Goal: Find specific page/section: Find specific page/section

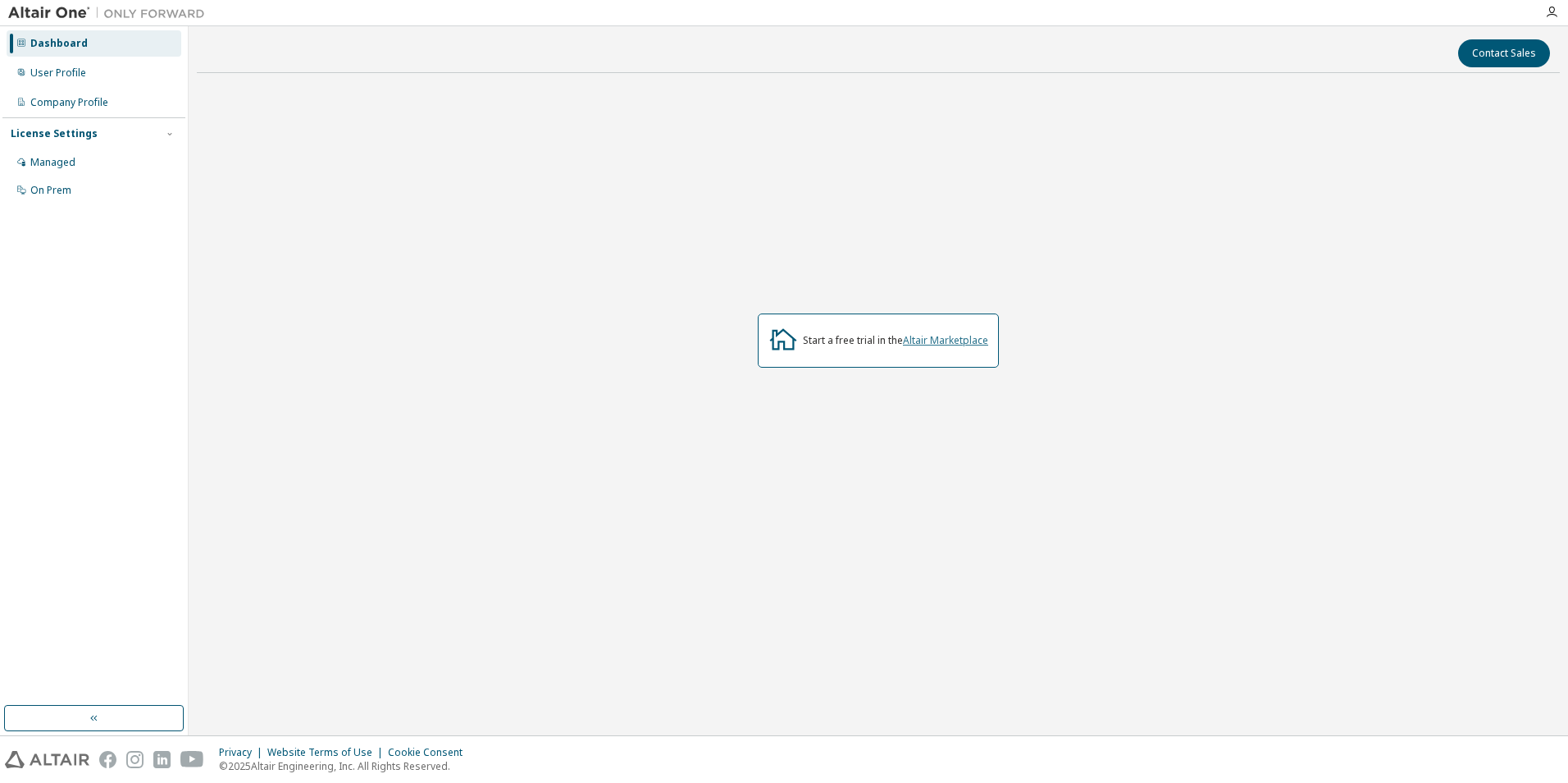
click at [928, 342] on link "Altair Marketplace" at bounding box center [946, 340] width 85 height 14
